Goal: Task Accomplishment & Management: Complete application form

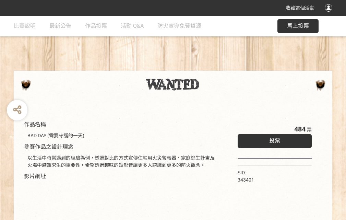
click at [330, 14] on div "收藏這個活動" at bounding box center [173, 8] width 346 height 16
click at [215, 68] on div "作品名稱 BAD DAY (需要守護的一天) 參賽作品之設計理念 以生活中時常遇到的經驗為例，透過對比的方式宣傳住宅用火災警報器、家庭逃生計畫及火場中避難求生…" at bounding box center [173, 160] width 346 height 289
click at [273, 139] on span "投票" at bounding box center [275, 140] width 11 height 7
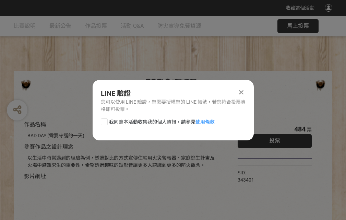
click at [104, 121] on div at bounding box center [104, 121] width 7 height 7
checkbox input "true"
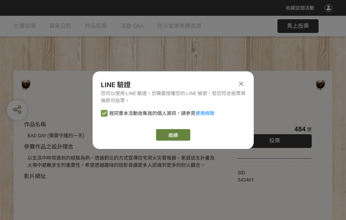
click at [173, 135] on link "繼續" at bounding box center [173, 135] width 34 height 12
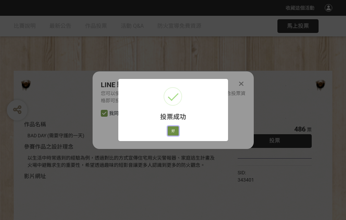
click at [171, 130] on button "好" at bounding box center [173, 131] width 11 height 10
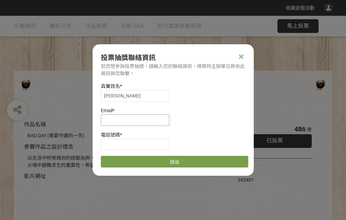
click at [137, 120] on input at bounding box center [135, 120] width 69 height 12
type input "[EMAIL_ADDRESS][DOMAIN_NAME]"
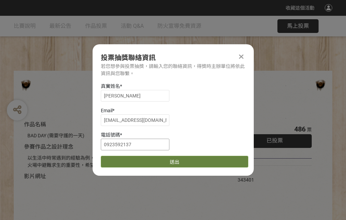
type input "0923592137"
click at [121, 159] on button "送出" at bounding box center [175, 162] width 148 height 12
